Goal: Information Seeking & Learning: Find specific fact

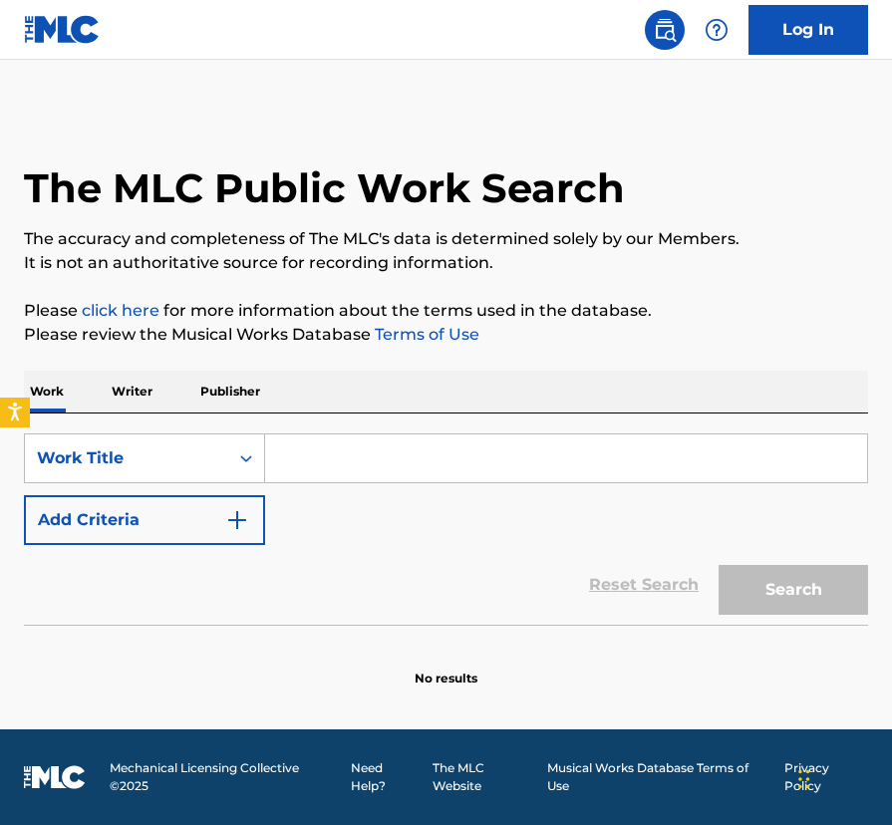
click at [305, 454] on input "Search Form" at bounding box center [566, 458] width 602 height 48
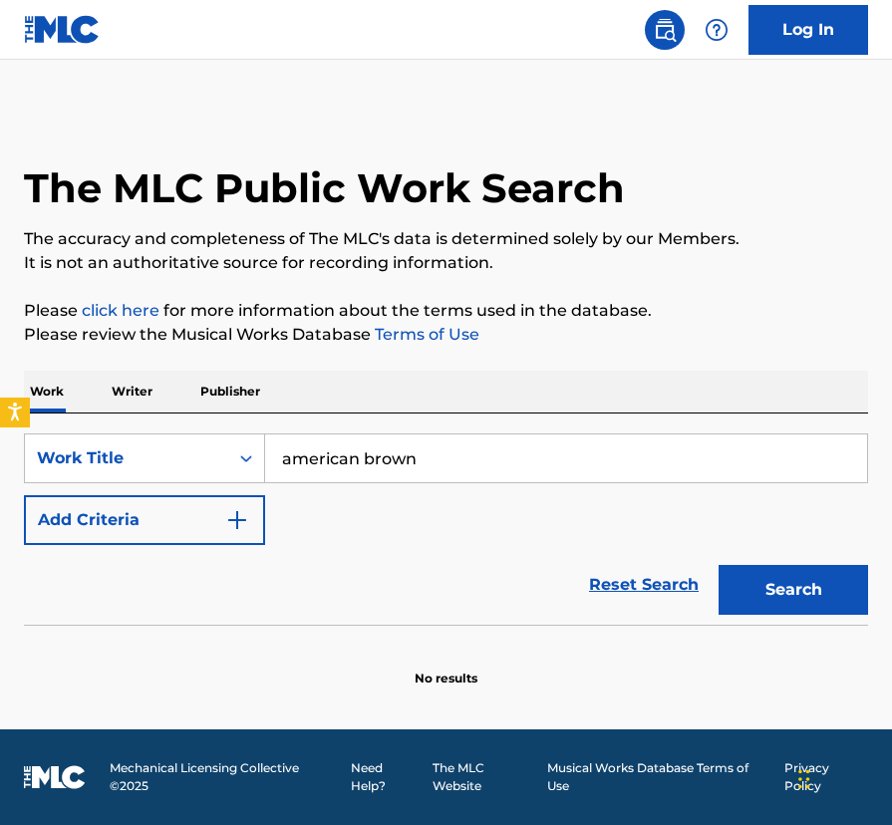
type input "american brown"
click at [718, 565] on button "Search" at bounding box center [792, 590] width 149 height 50
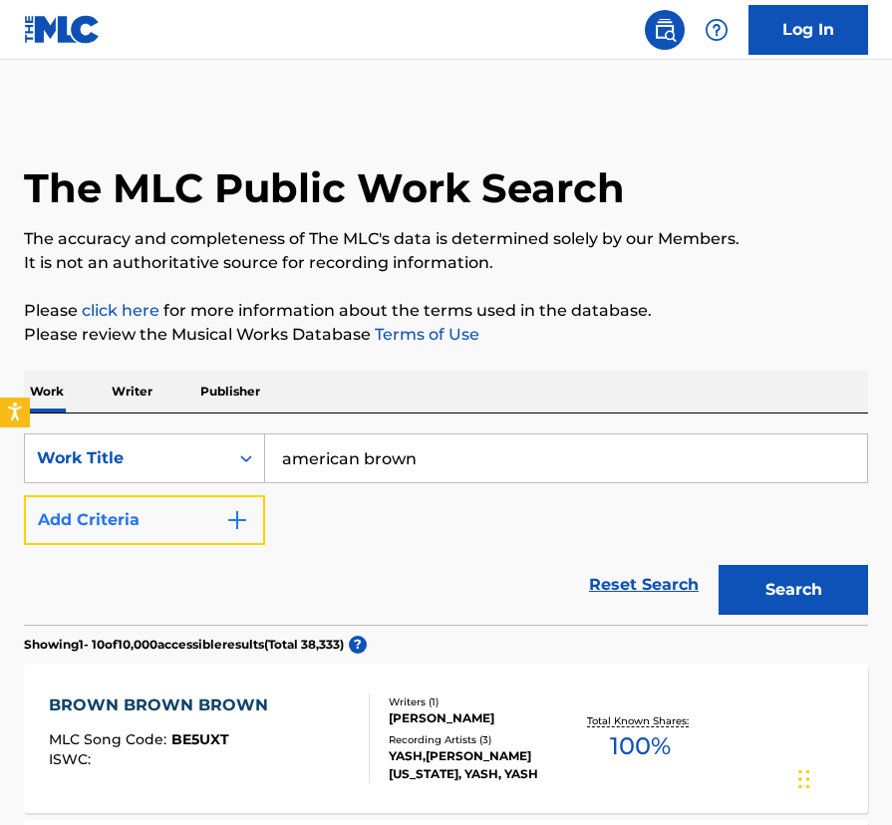
click at [232, 503] on button "Add Criteria" at bounding box center [144, 520] width 241 height 50
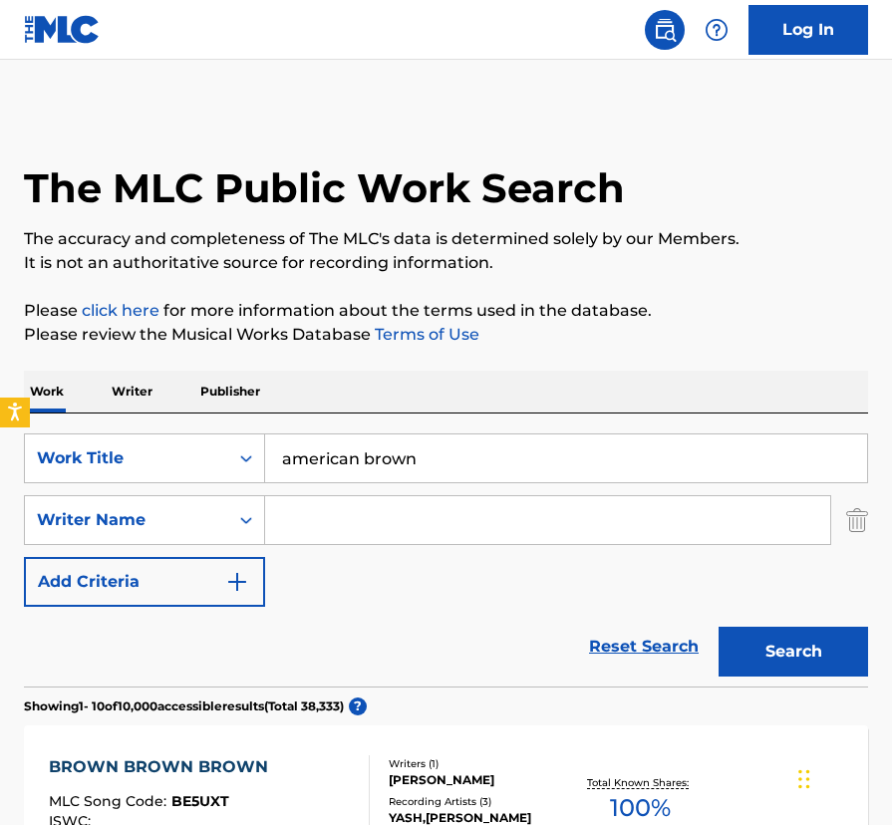
click at [306, 517] on input "Search Form" at bounding box center [547, 520] width 565 height 48
type input "[PERSON_NAME]"
click at [718, 627] on button "Search" at bounding box center [792, 652] width 149 height 50
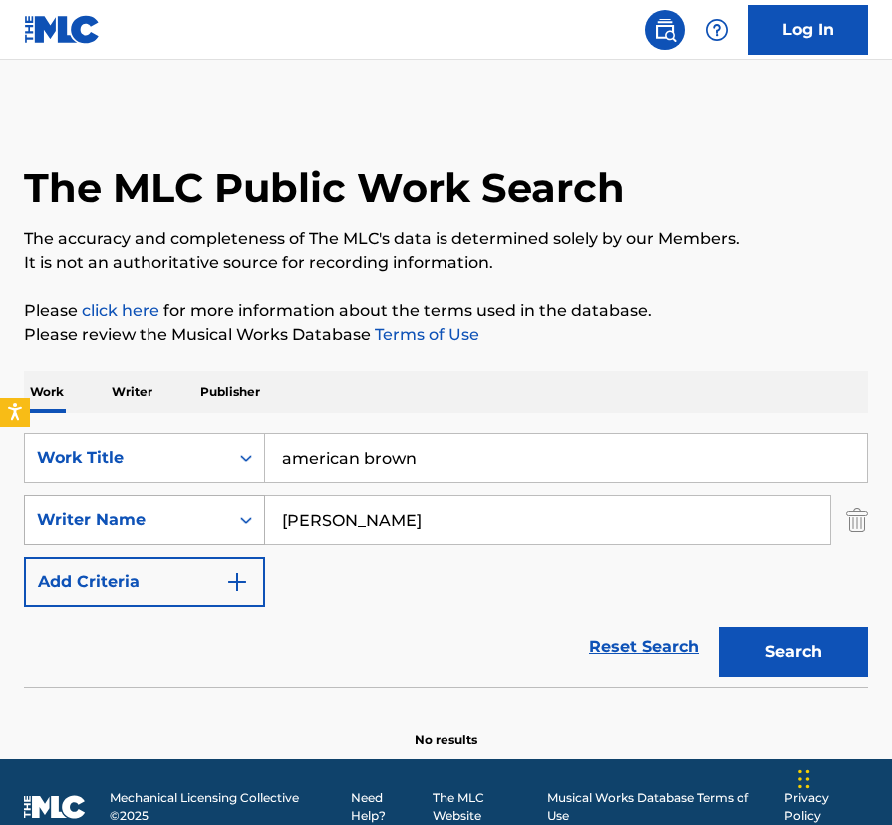
click at [254, 520] on icon "Search Form" at bounding box center [246, 520] width 20 height 20
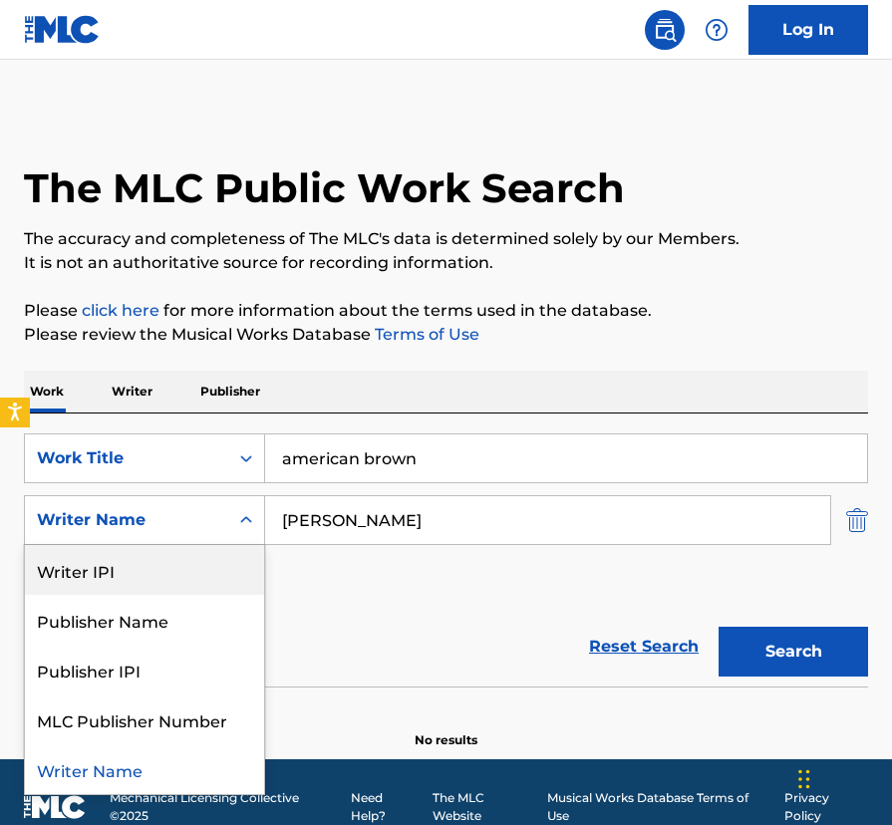
click at [855, 519] on img "Search Form" at bounding box center [857, 520] width 22 height 50
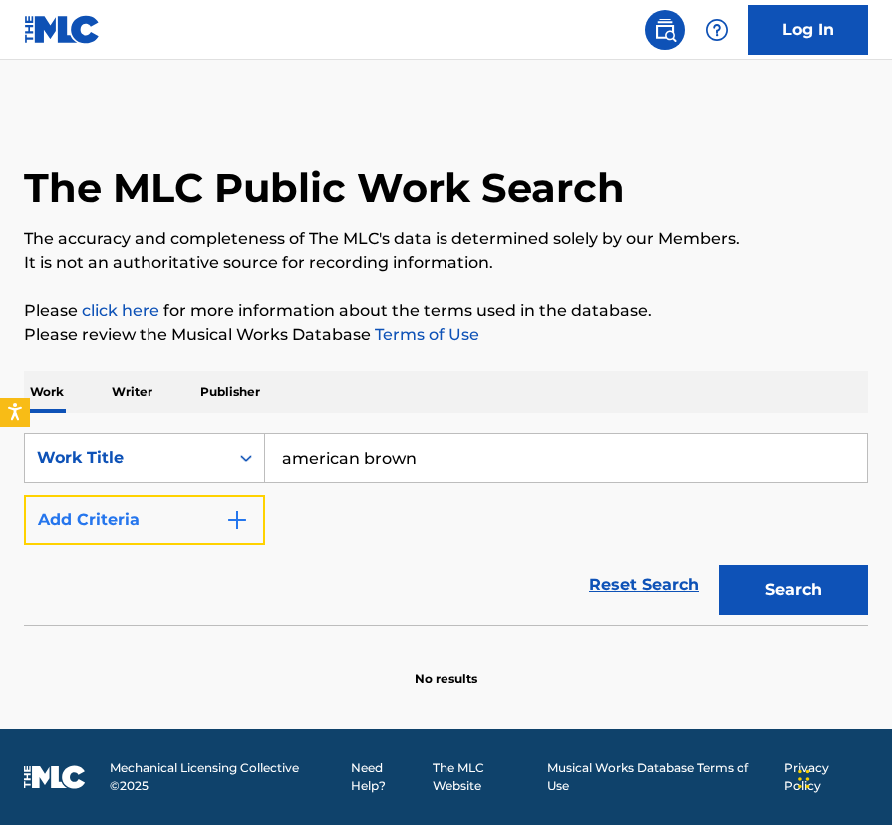
click at [235, 519] on img "Search Form" at bounding box center [237, 520] width 24 height 24
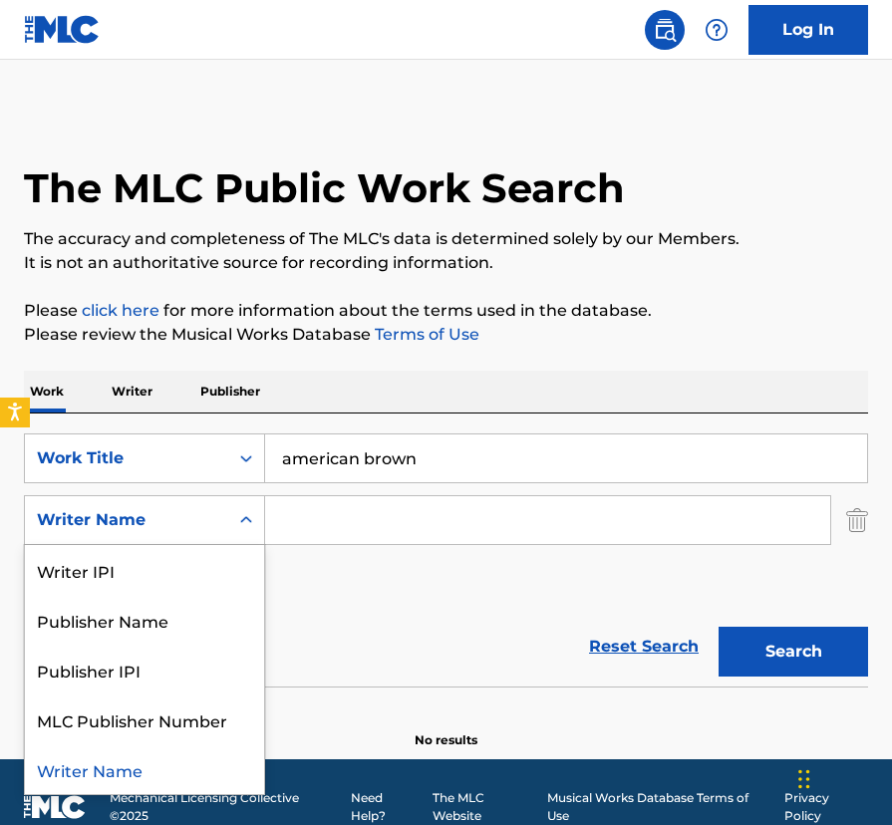
click at [242, 519] on icon "Search Form" at bounding box center [246, 519] width 12 height 7
click at [373, 624] on div "Reset Search Search" at bounding box center [446, 647] width 844 height 80
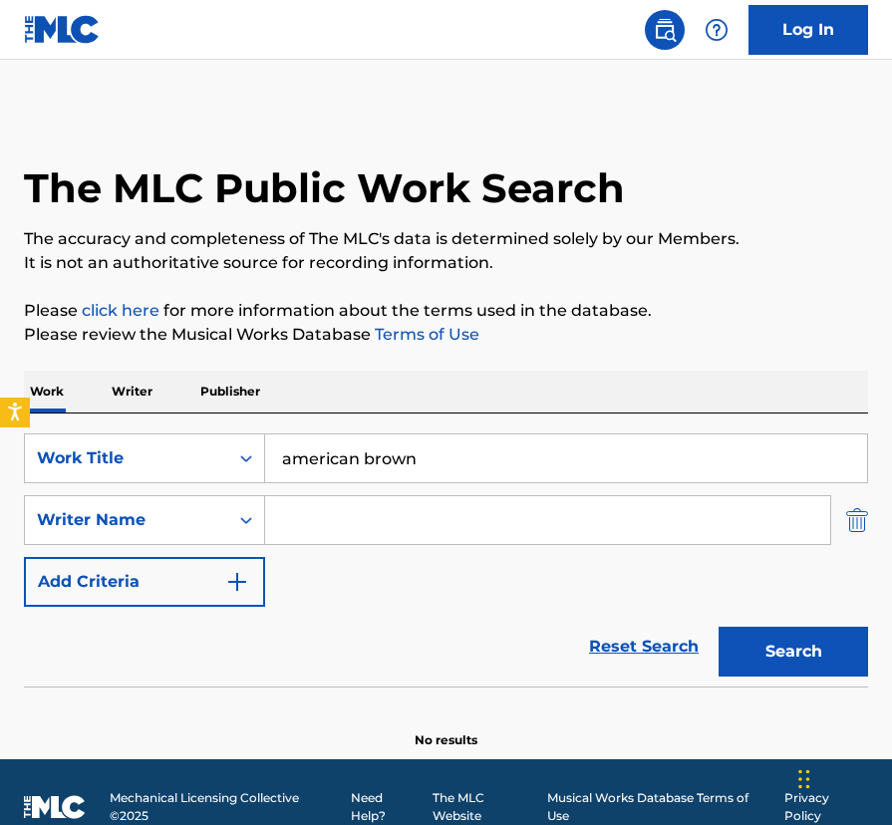
click at [865, 523] on img "Search Form" at bounding box center [857, 520] width 22 height 50
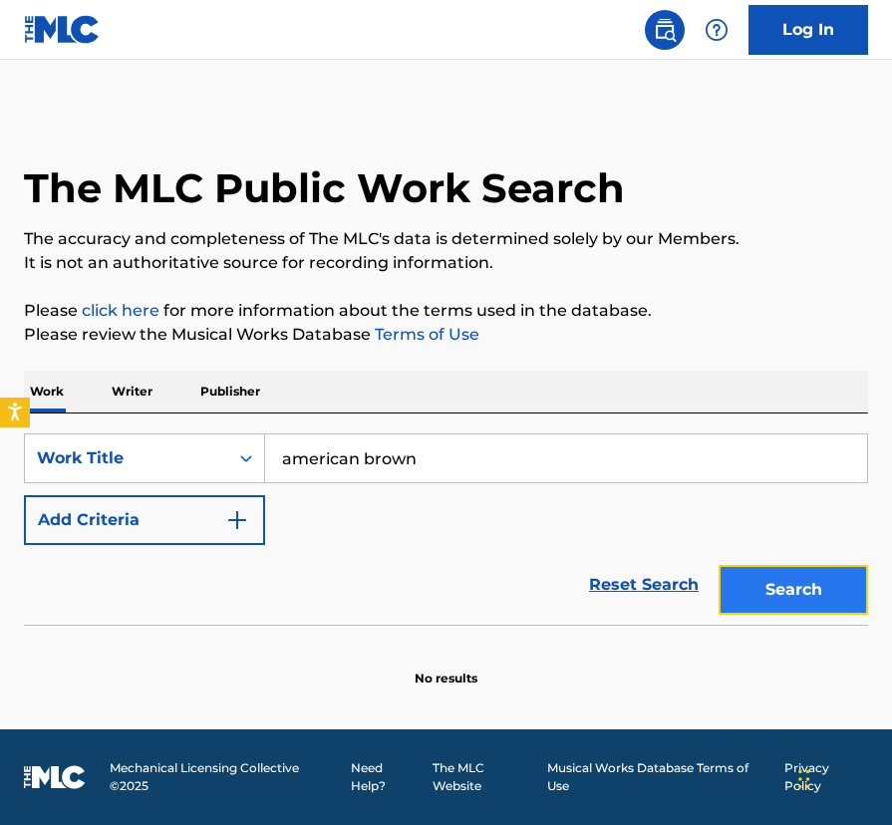
click at [785, 594] on button "Search" at bounding box center [792, 590] width 149 height 50
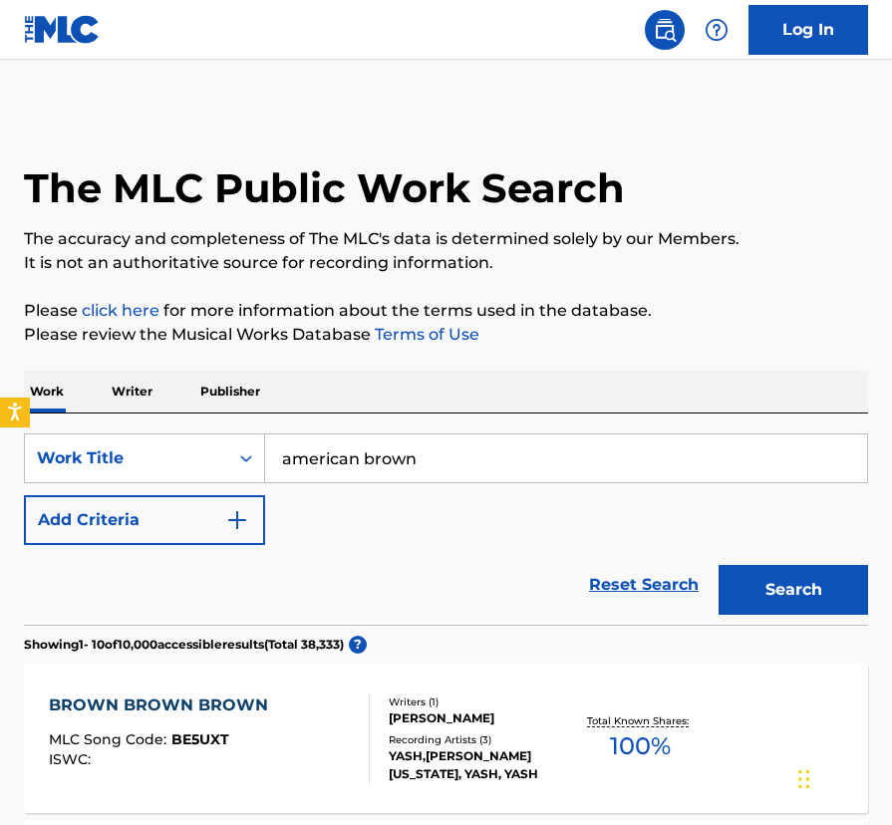
click at [145, 393] on p "Writer" at bounding box center [132, 392] width 53 height 42
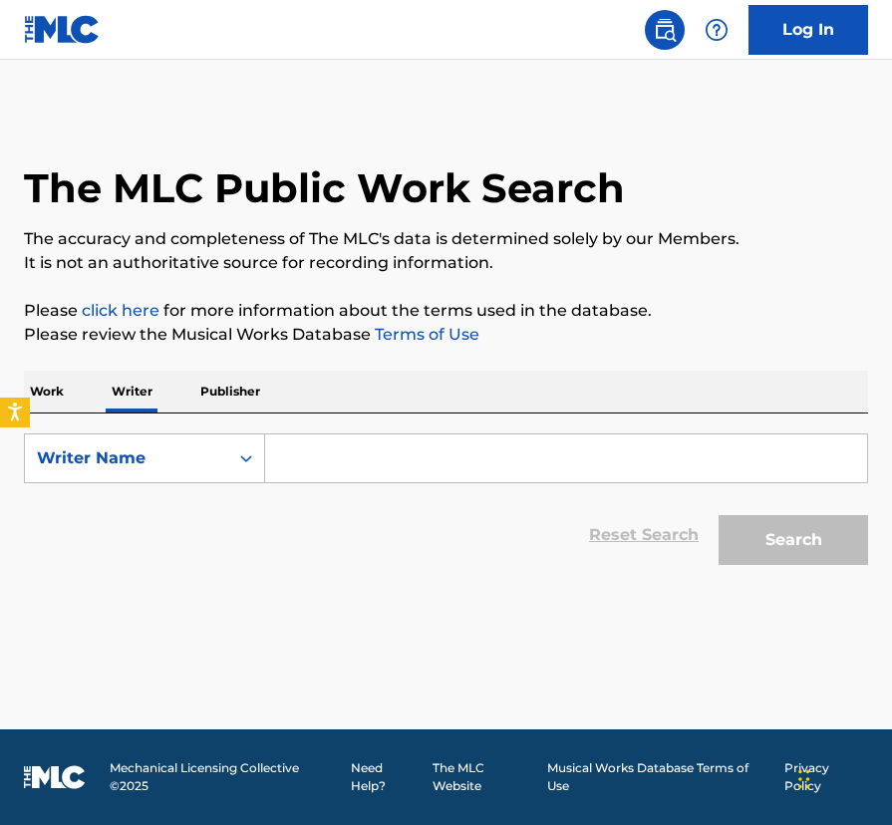
click at [305, 452] on input "Search Form" at bounding box center [566, 458] width 602 height 48
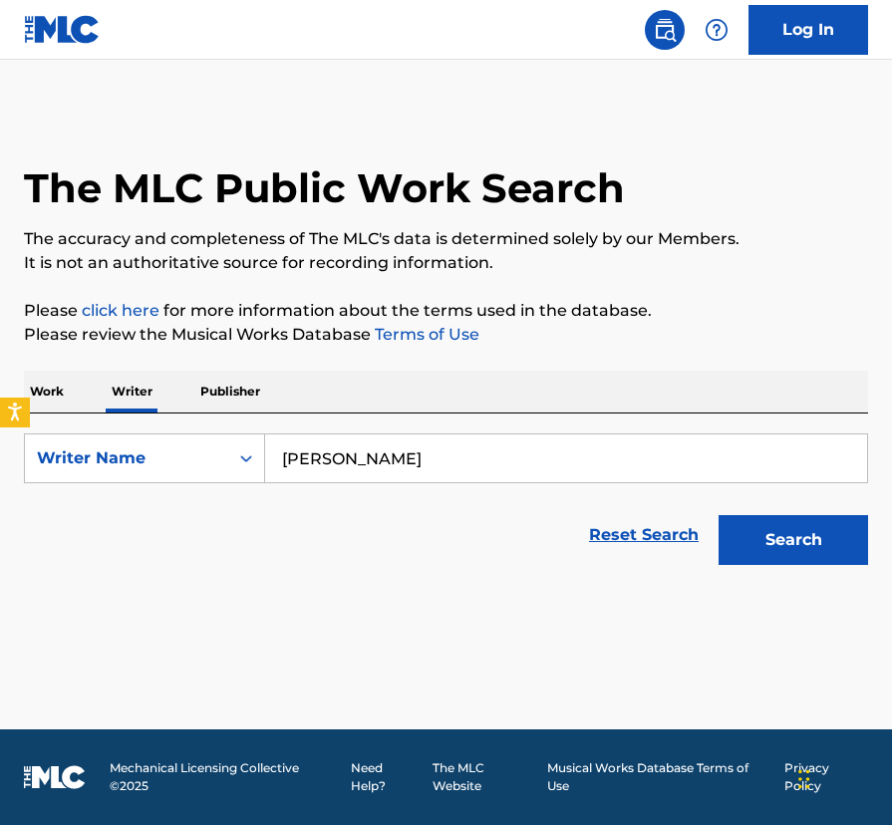
click at [718, 515] on button "Search" at bounding box center [792, 540] width 149 height 50
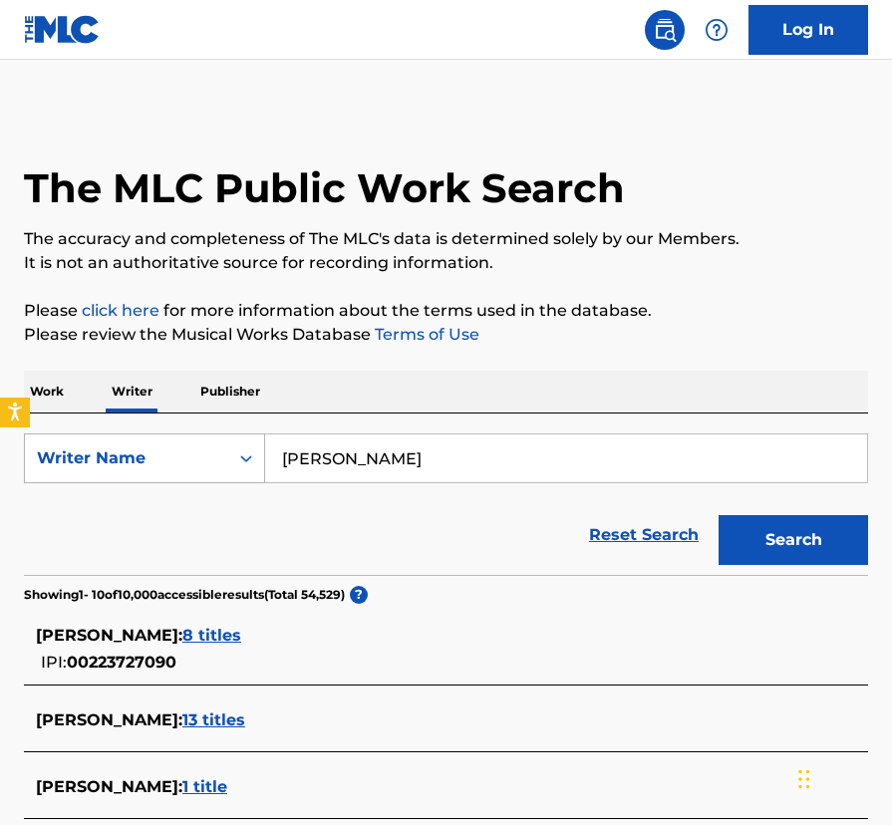
drag, startPoint x: 413, startPoint y: 456, endPoint x: 210, endPoint y: 483, distance: 205.0
click at [211, 480] on div "SearchWithCriteria2b8e40fe-0e3d-4bbc-92b6-6d1fd715a893 Writer Name [PERSON_NAME]" at bounding box center [446, 458] width 844 height 50
type input "m"
type input "[PERSON_NAME]"
click at [718, 515] on button "Search" at bounding box center [792, 540] width 149 height 50
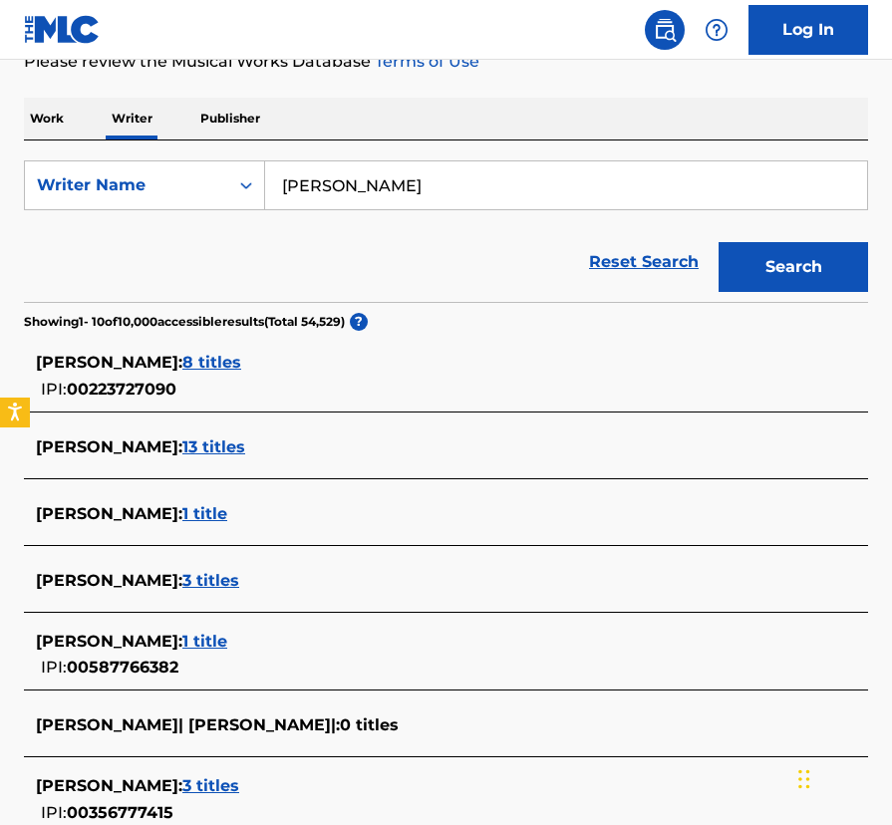
scroll to position [274, 0]
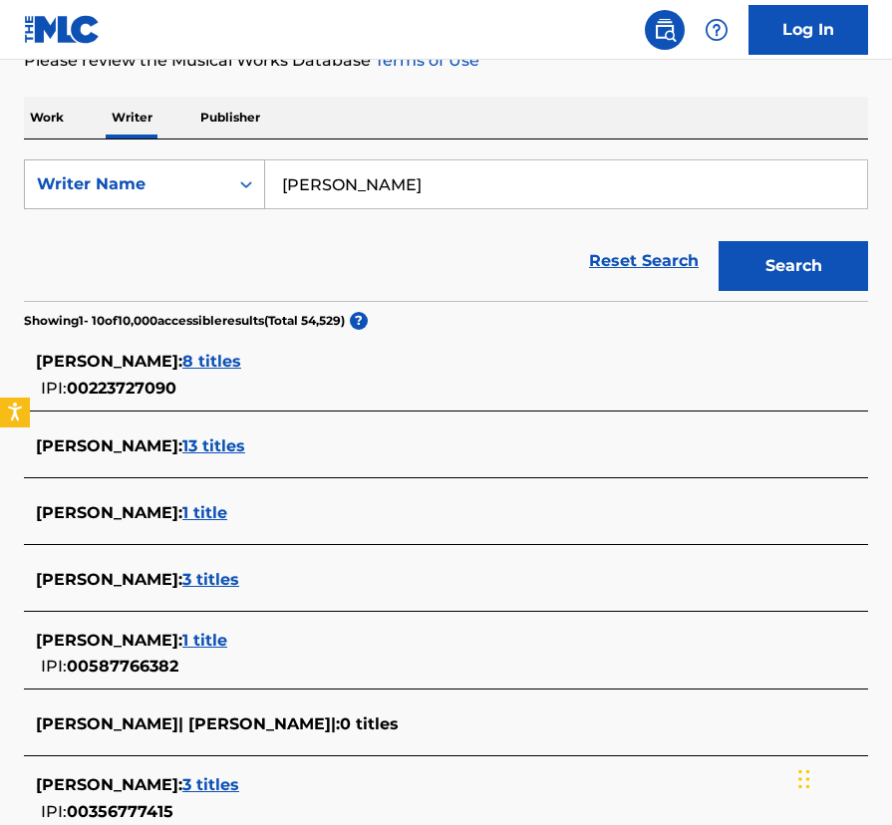
drag, startPoint x: 418, startPoint y: 189, endPoint x: 171, endPoint y: 186, distance: 247.1
click at [171, 186] on div "SearchWithCriteria2b8e40fe-0e3d-4bbc-92b6-6d1fd715a893 Writer Name [PERSON_NAME]" at bounding box center [446, 184] width 844 height 50
click at [248, 192] on icon "Search Form" at bounding box center [246, 184] width 20 height 20
click at [47, 116] on p "Work" at bounding box center [47, 118] width 46 height 42
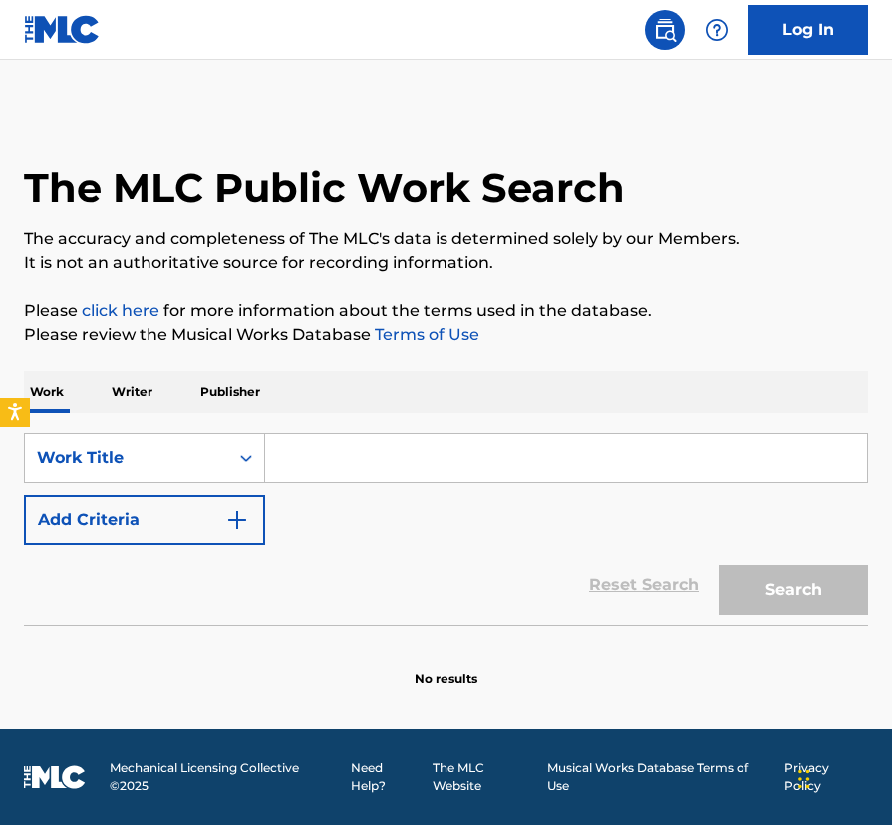
click at [319, 464] on input "Search Form" at bounding box center [566, 458] width 602 height 48
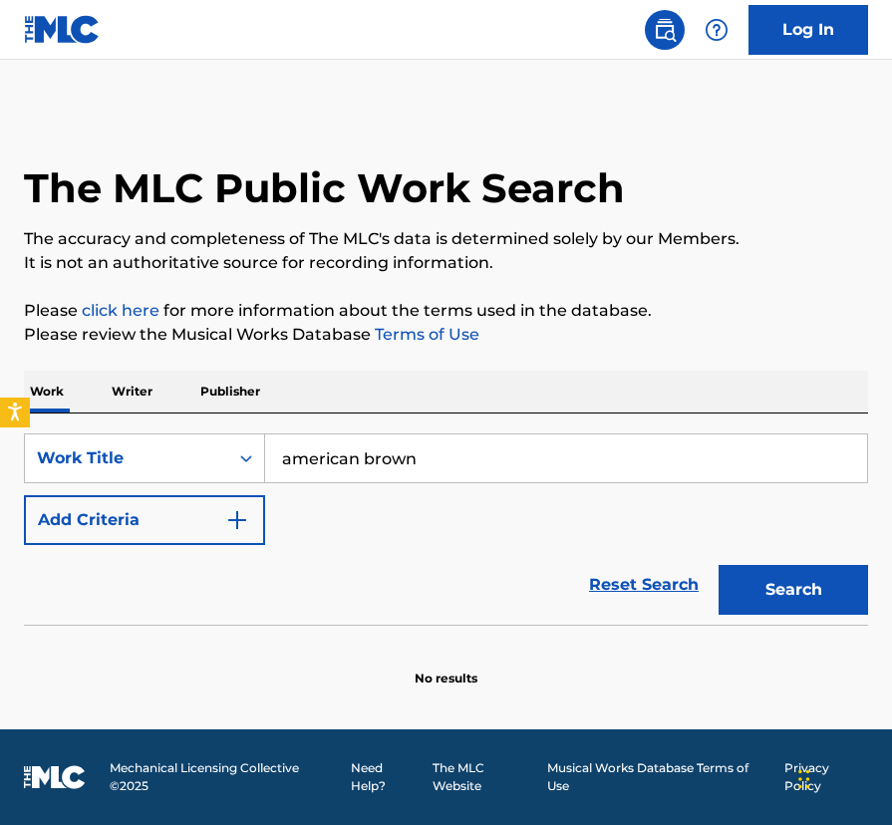
type input "american brown"
click at [718, 565] on button "Search" at bounding box center [792, 590] width 149 height 50
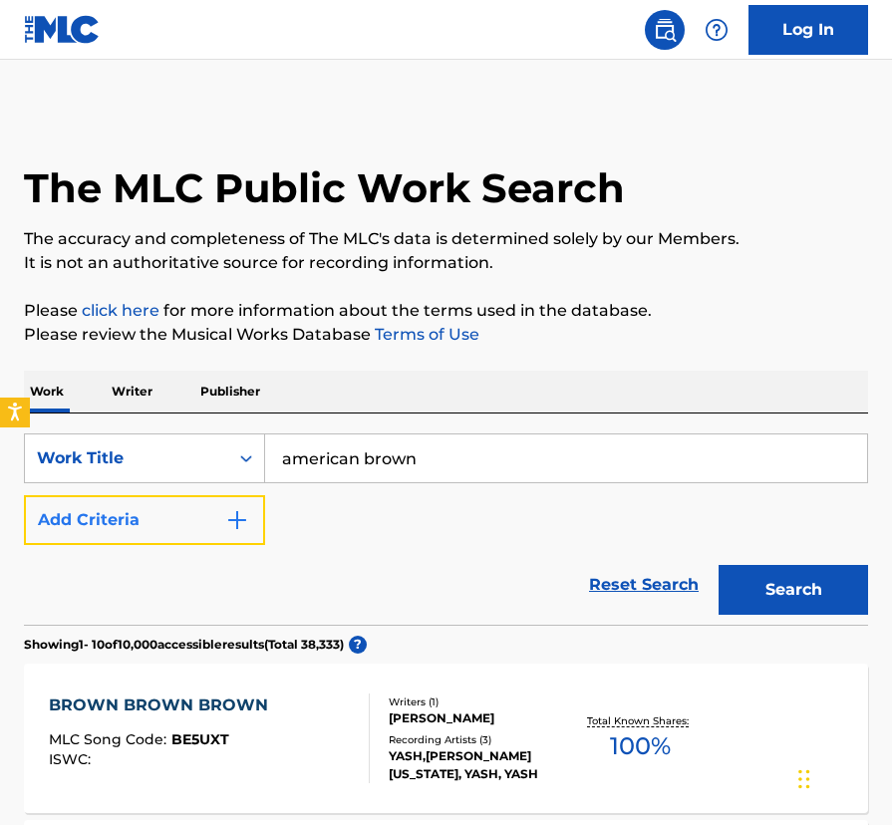
click at [239, 509] on img "Search Form" at bounding box center [237, 520] width 24 height 24
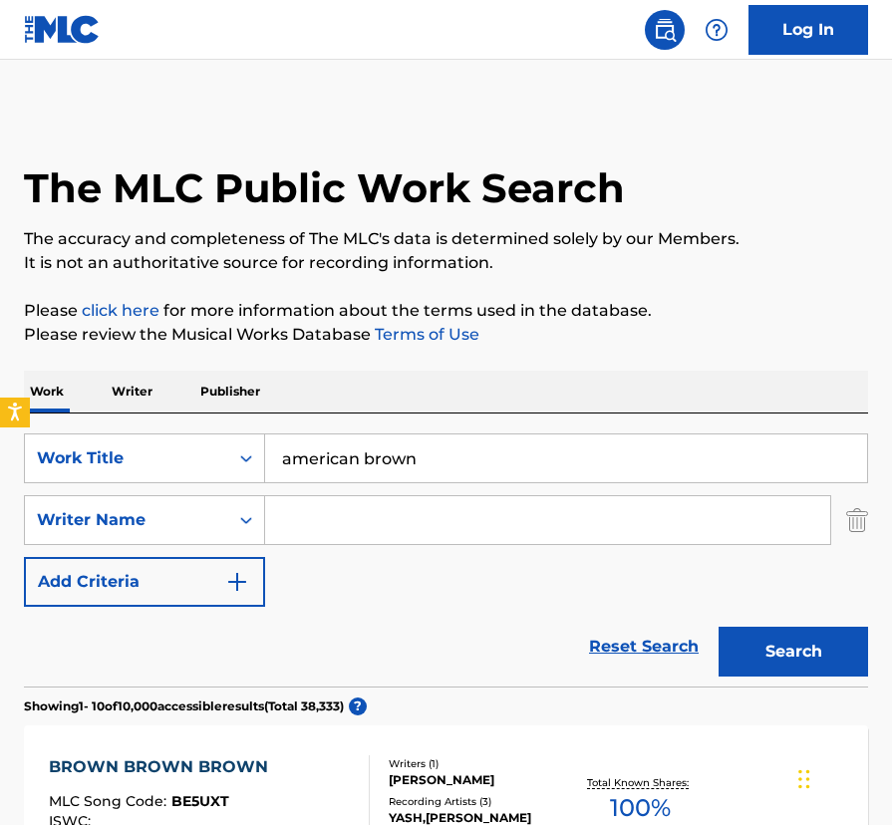
click at [321, 514] on input "Search Form" at bounding box center [547, 520] width 565 height 48
click at [718, 627] on button "Search" at bounding box center [792, 652] width 149 height 50
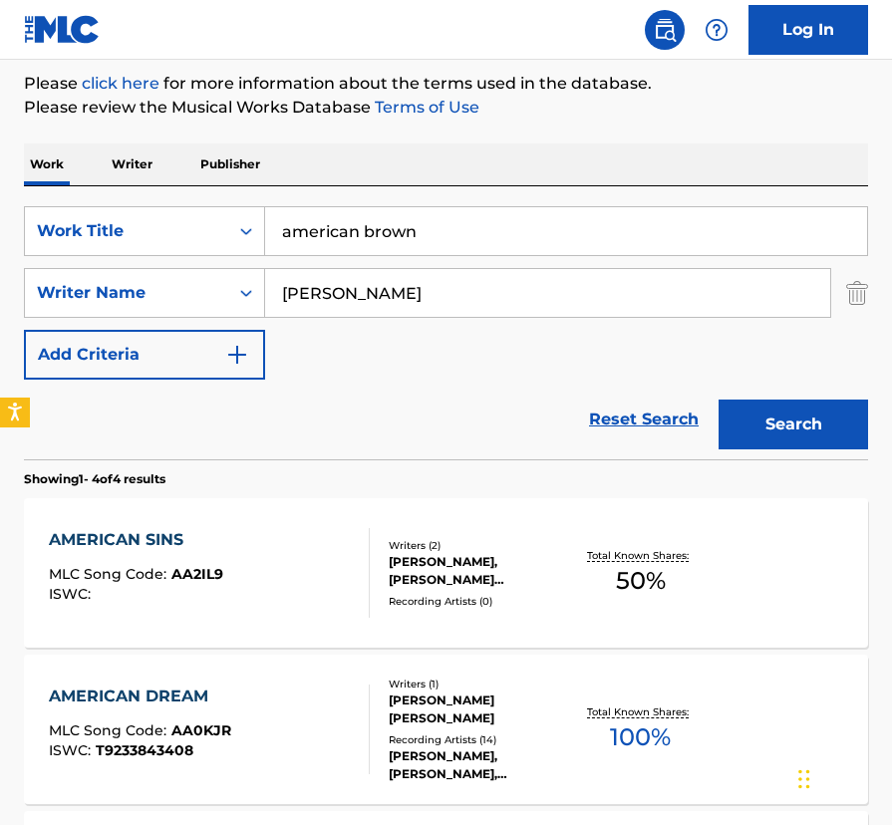
scroll to position [228, 0]
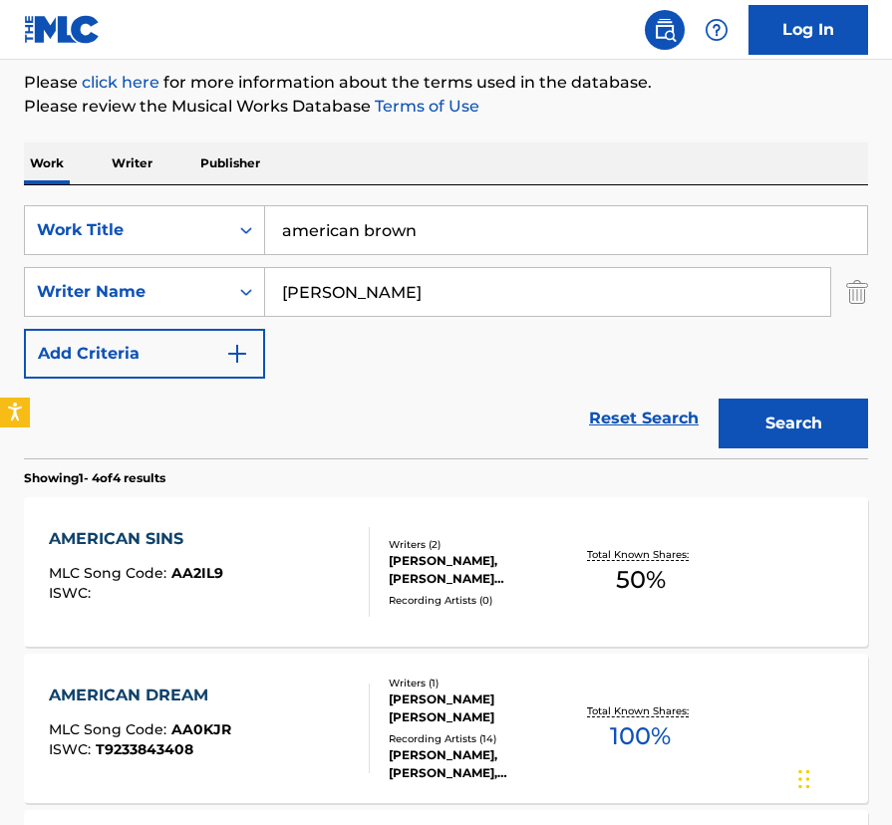
click at [360, 296] on input "[PERSON_NAME]" at bounding box center [547, 292] width 565 height 48
type input "k"
type input "i"
type input "[PERSON_NAME]"
click at [718, 398] on button "Search" at bounding box center [792, 423] width 149 height 50
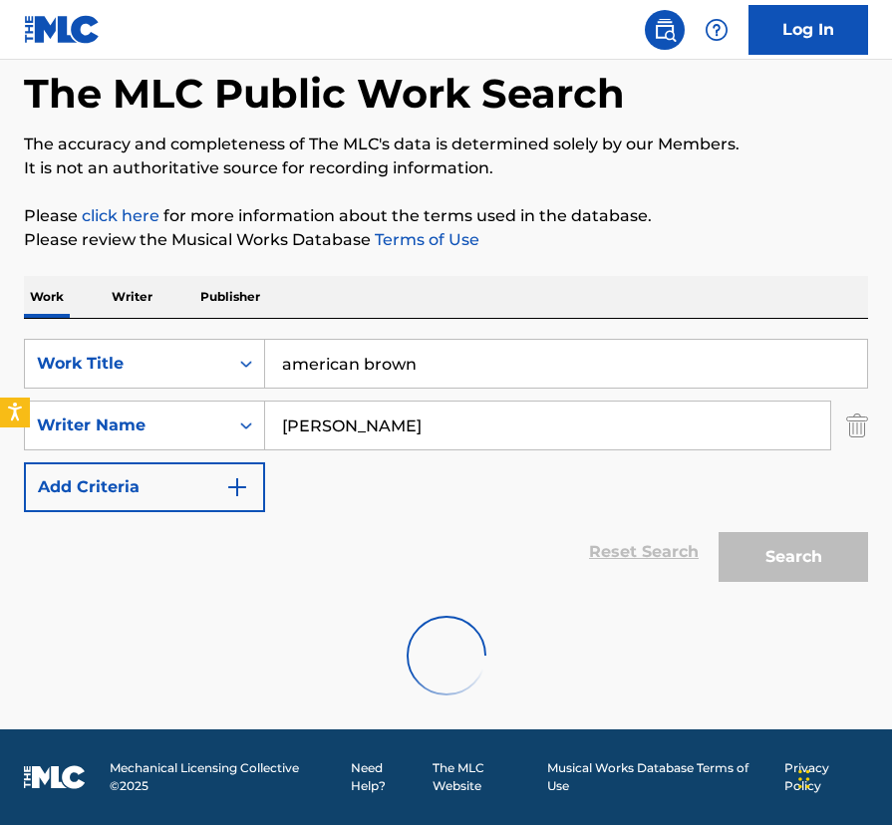
scroll to position [30, 0]
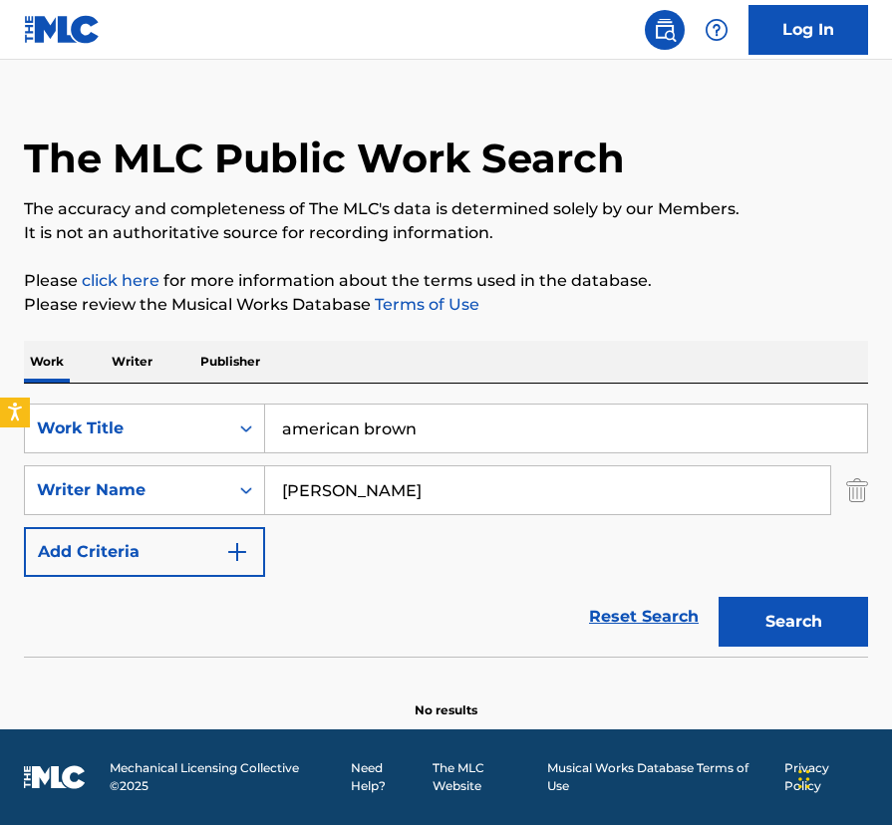
click at [132, 362] on p "Writer" at bounding box center [132, 362] width 53 height 42
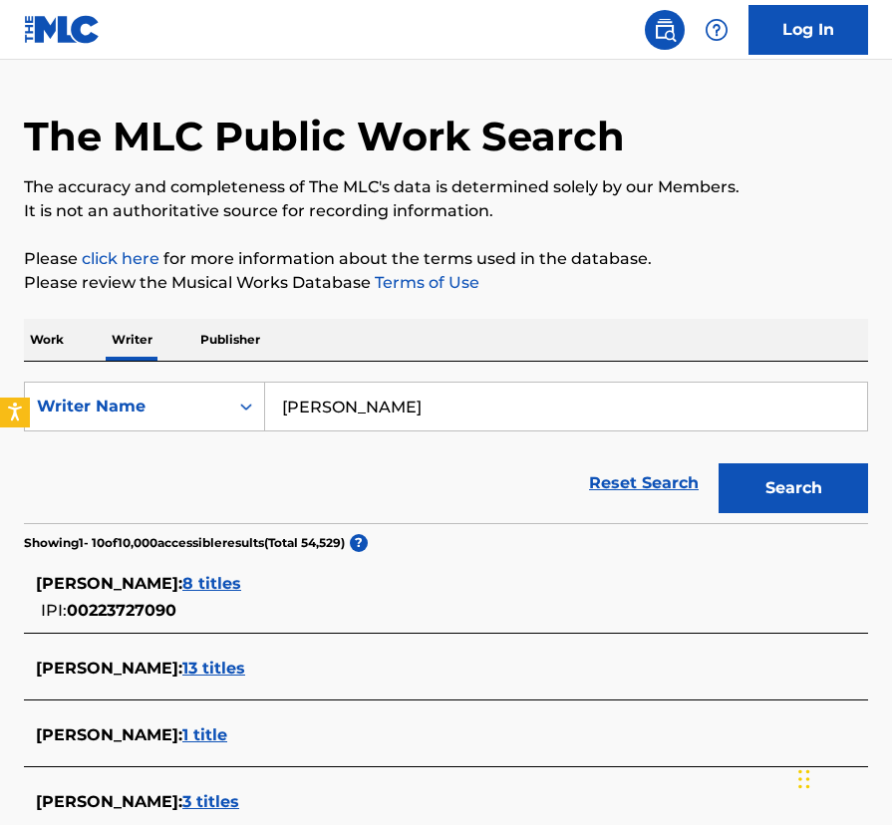
scroll to position [55, 0]
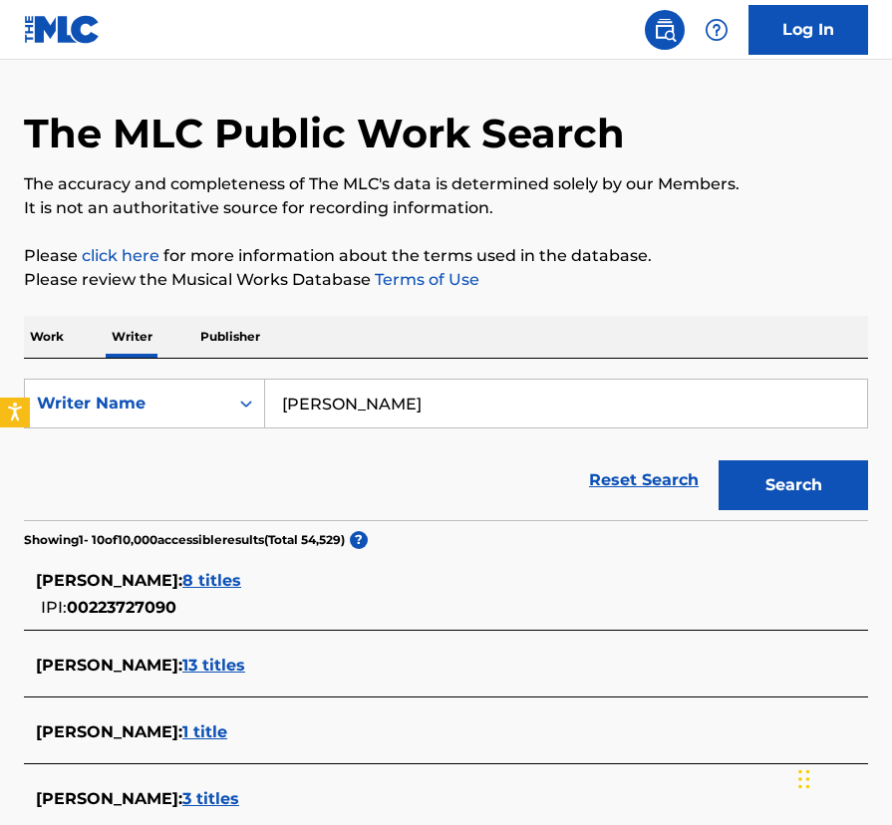
click at [182, 576] on span "8 titles" at bounding box center [211, 580] width 59 height 19
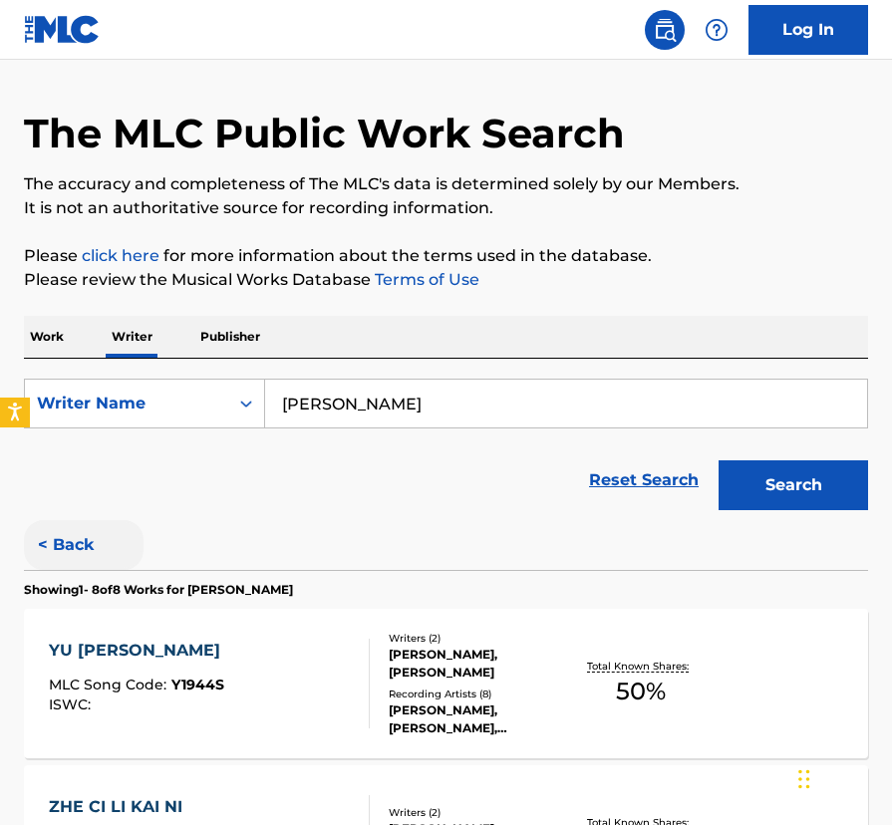
click at [79, 545] on button "< Back" at bounding box center [84, 545] width 120 height 50
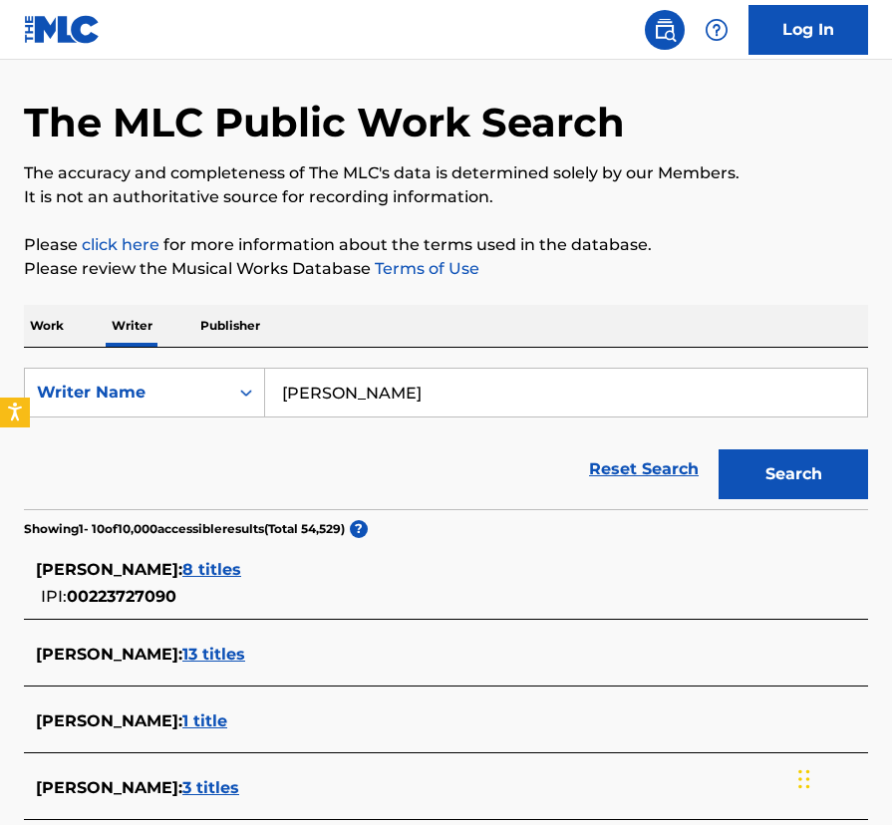
scroll to position [0, 0]
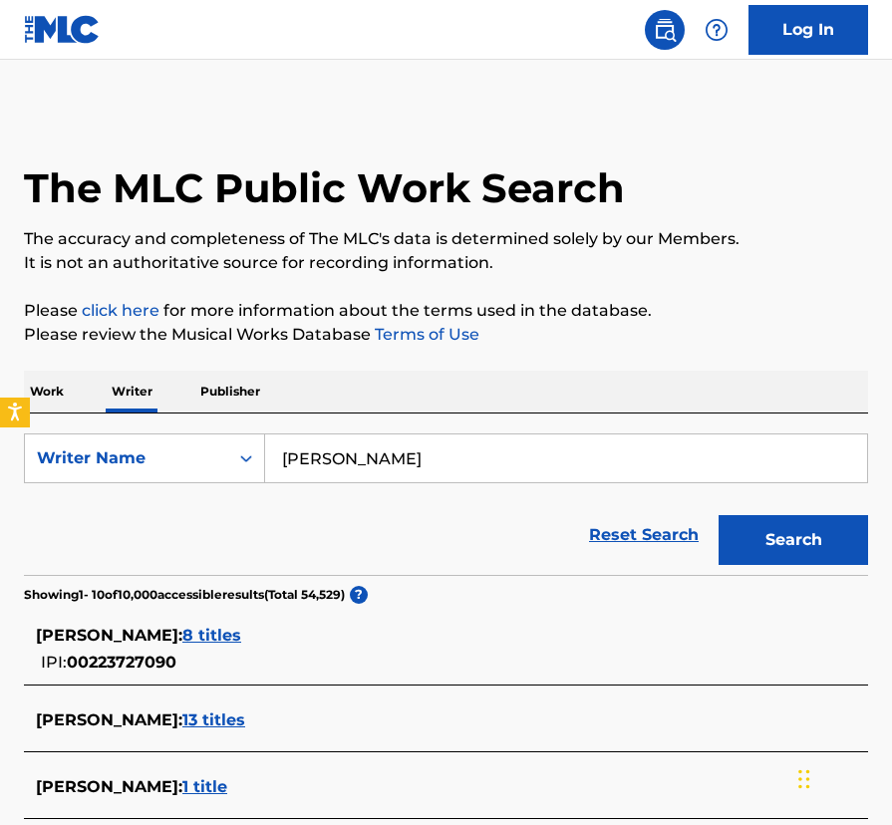
drag, startPoint x: 406, startPoint y: 446, endPoint x: 279, endPoint y: 462, distance: 128.5
click at [272, 463] on input "[PERSON_NAME]" at bounding box center [566, 458] width 602 height 48
drag, startPoint x: 403, startPoint y: 458, endPoint x: 247, endPoint y: 457, distance: 156.4
click at [248, 457] on div "SearchWithCriteria2b8e40fe-0e3d-4bbc-92b6-6d1fd715a893 Writer Name [PERSON_NAME]" at bounding box center [446, 458] width 844 height 50
type input "[PERSON_NAME]"
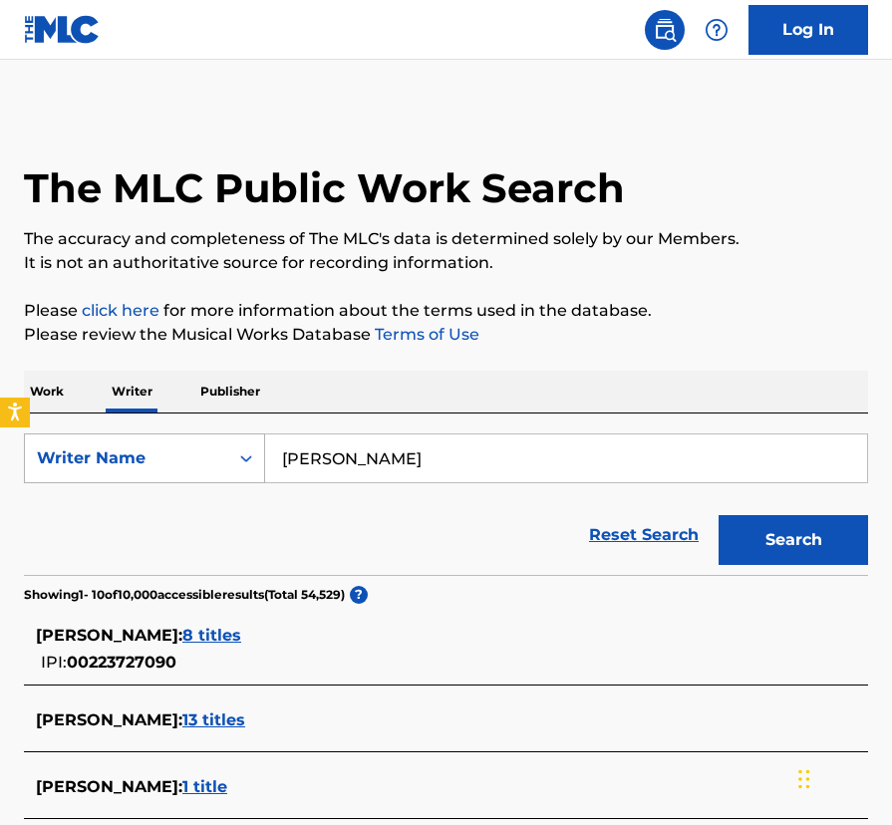
click at [718, 515] on button "Search" at bounding box center [792, 540] width 149 height 50
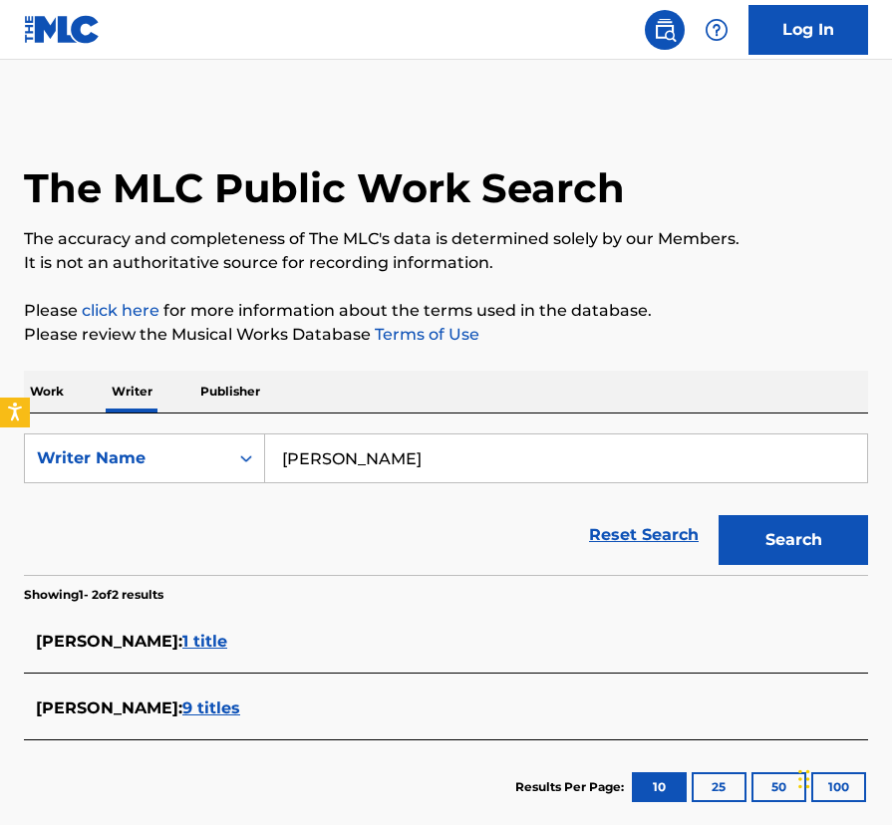
click at [50, 389] on p "Work" at bounding box center [47, 392] width 46 height 42
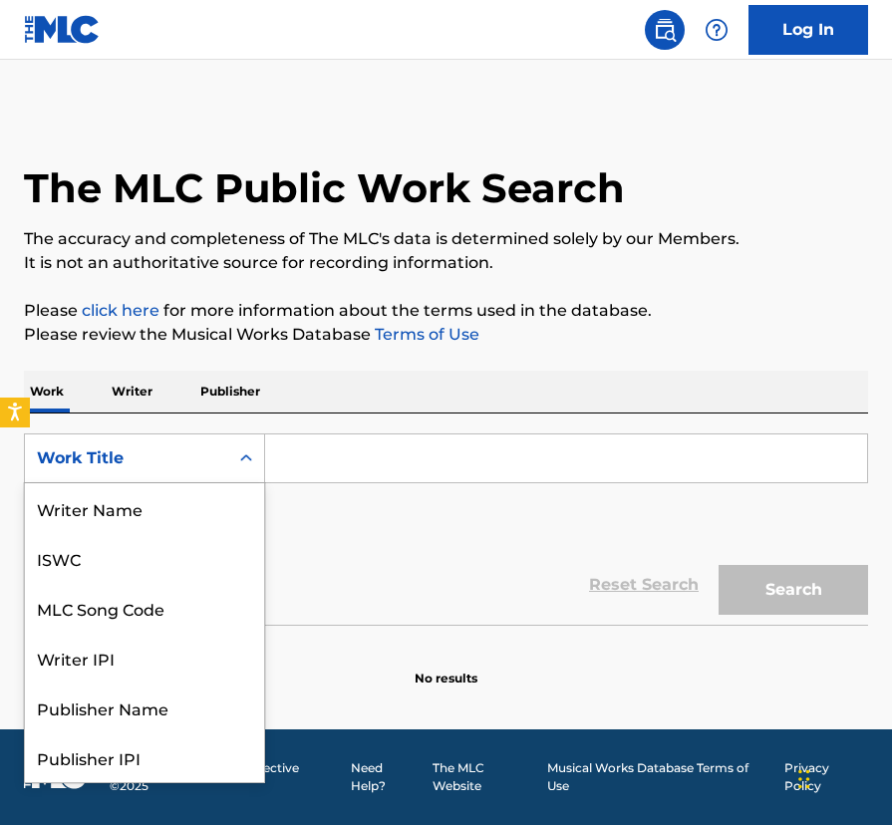
click at [251, 458] on icon "Search Form" at bounding box center [246, 458] width 20 height 20
click at [332, 461] on input "Search Form" at bounding box center [566, 458] width 602 height 48
